Goal: Information Seeking & Learning: Learn about a topic

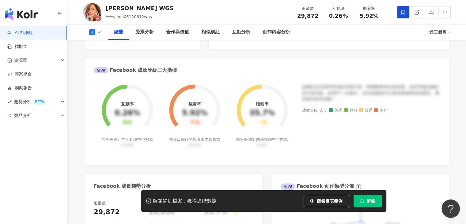
scroll to position [74, 0]
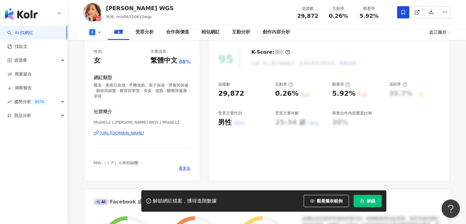
click at [38, 16] on div "button" at bounding box center [33, 13] width 67 height 26
click at [24, 30] on link "AI 找網紅" at bounding box center [20, 33] width 26 height 6
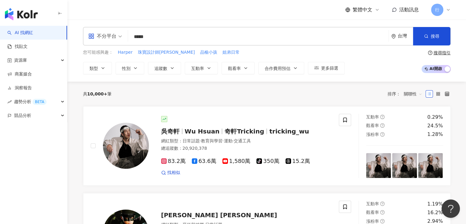
click at [186, 42] on input "*****" at bounding box center [257, 37] width 255 height 12
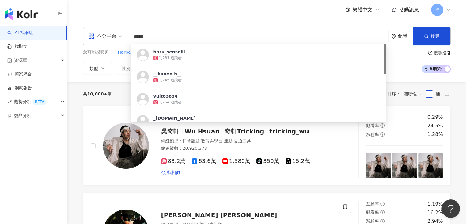
drag, startPoint x: 182, startPoint y: 41, endPoint x: 129, endPoint y: 36, distance: 53.8
click at [129, 36] on div "不分平台 ***** 台灣 搜尋 [URL][DOMAIN_NAME] haru_senseiii 1,231 追蹤者 __kanon.h__ 1,245 追…" at bounding box center [266, 36] width 367 height 18
paste input "*******"
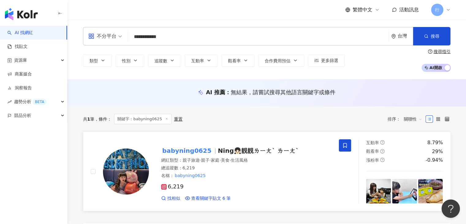
type input "**********"
click at [179, 150] on mark "babyning0625" at bounding box center [186, 150] width 51 height 10
click at [196, 150] on mark "babyning0625" at bounding box center [186, 150] width 51 height 10
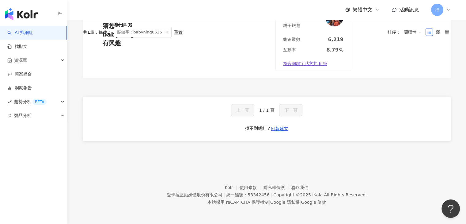
scroll to position [49, 0]
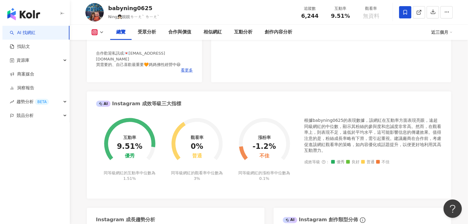
scroll to position [122, 0]
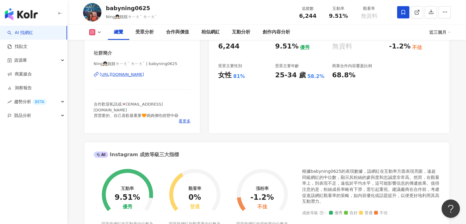
click at [96, 32] on button at bounding box center [95, 32] width 25 height 6
click at [88, 92] on div "性別 女 主要語言 繁體中文 99.1% 網紅類型 親子旅遊 · 親子 · 家庭 · 美食 · 生活風格 社群簡介 Ning👧🏻靚靚ㄌㄧㄤˋ ㄌㄧㄤˋ | b…" at bounding box center [142, 64] width 115 height 138
click at [186, 118] on span "看更多" at bounding box center [185, 121] width 12 height 6
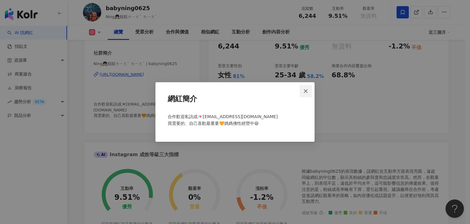
click at [303, 91] on span "Close" at bounding box center [306, 91] width 12 height 5
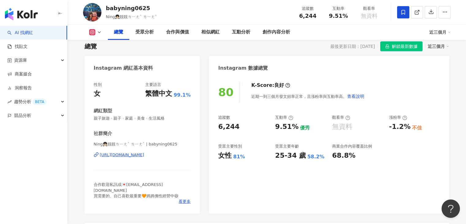
scroll to position [92, 0]
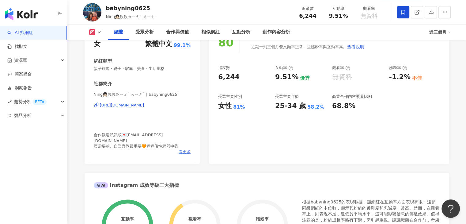
click at [182, 149] on span "看更多" at bounding box center [185, 152] width 12 height 6
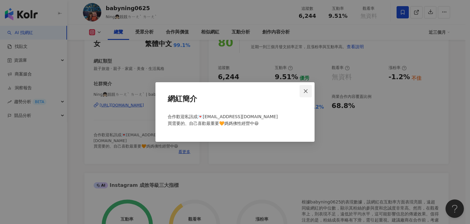
click at [308, 93] on button "Close" at bounding box center [306, 91] width 12 height 12
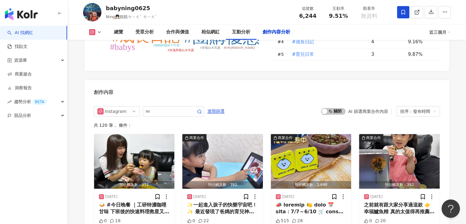
scroll to position [1868, 0]
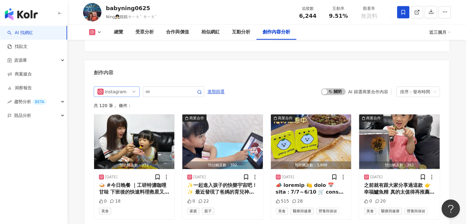
click at [121, 87] on div "Instagram" at bounding box center [115, 92] width 20 height 10
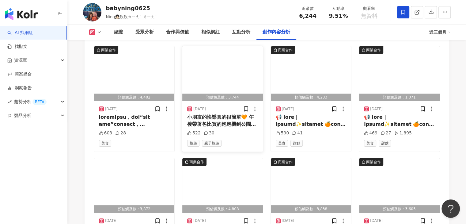
scroll to position [2021, 0]
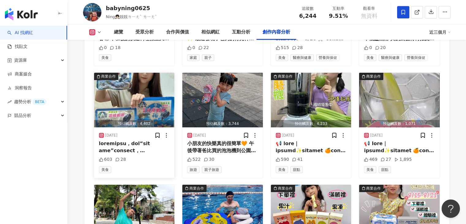
click at [160, 75] on img "button" at bounding box center [134, 100] width 81 height 55
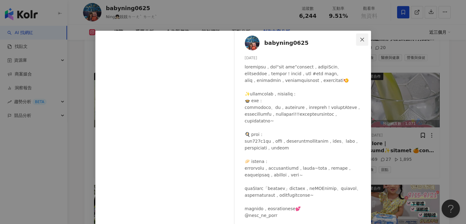
click at [360, 40] on icon "close" at bounding box center [362, 39] width 4 height 4
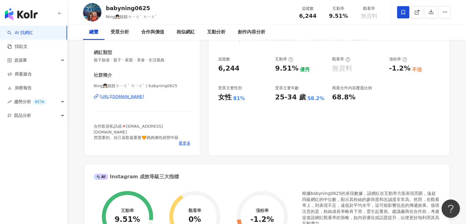
scroll to position [0, 0]
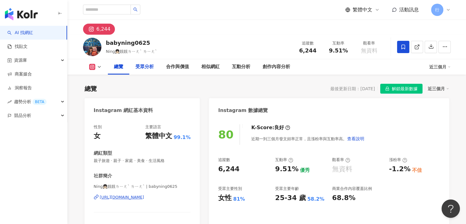
click at [144, 69] on div "受眾分析" at bounding box center [144, 66] width 18 height 7
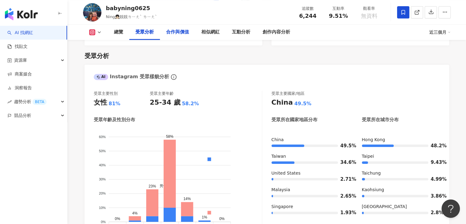
click at [180, 33] on div "合作與價值" at bounding box center [177, 31] width 23 height 7
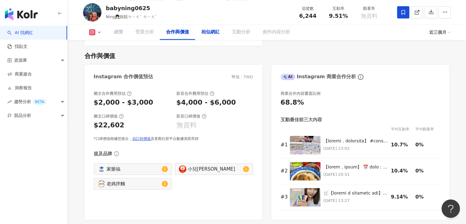
click at [210, 32] on div "相似網紅" at bounding box center [210, 31] width 18 height 7
click at [119, 30] on div "總覽" at bounding box center [118, 31] width 9 height 7
